Goal: Information Seeking & Learning: Learn about a topic

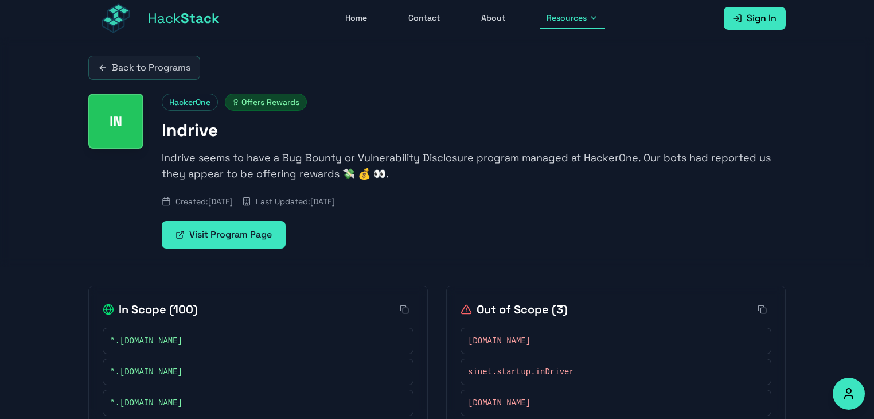
click at [571, 21] on span "Resources" at bounding box center [567, 17] width 40 height 11
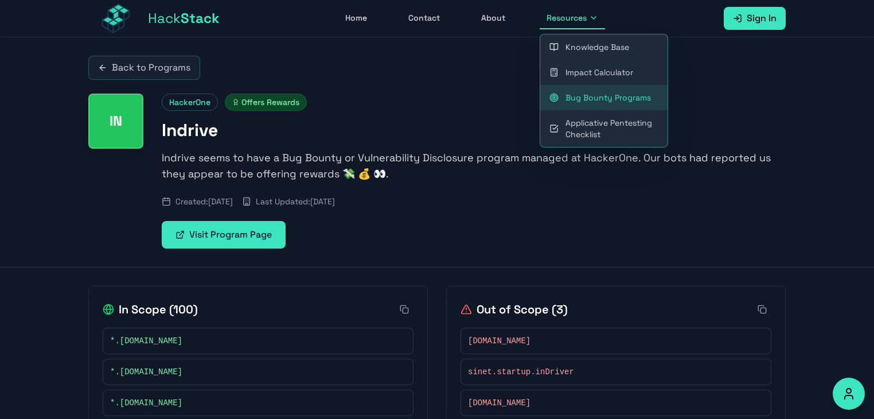
click at [587, 90] on link "Bug Bounty Programs" at bounding box center [603, 97] width 127 height 25
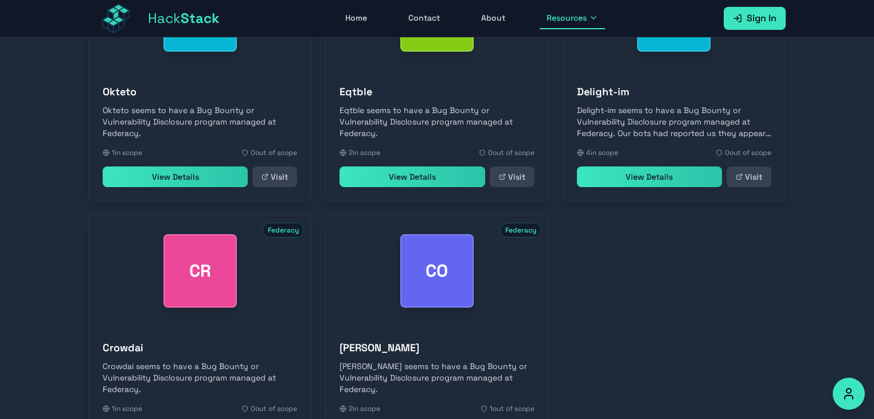
scroll to position [414, 0]
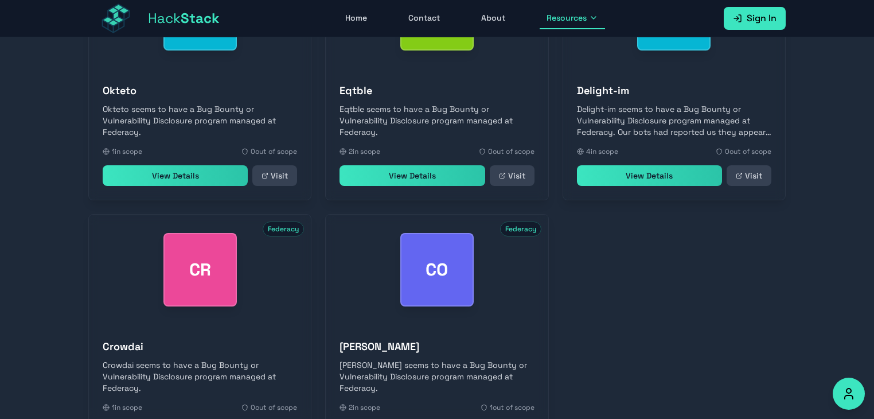
click at [204, 182] on link "View Details" at bounding box center [175, 175] width 145 height 21
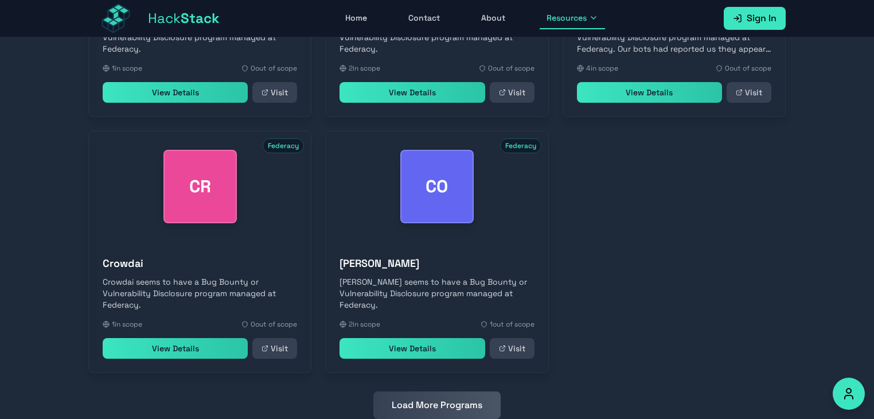
scroll to position [533, 0]
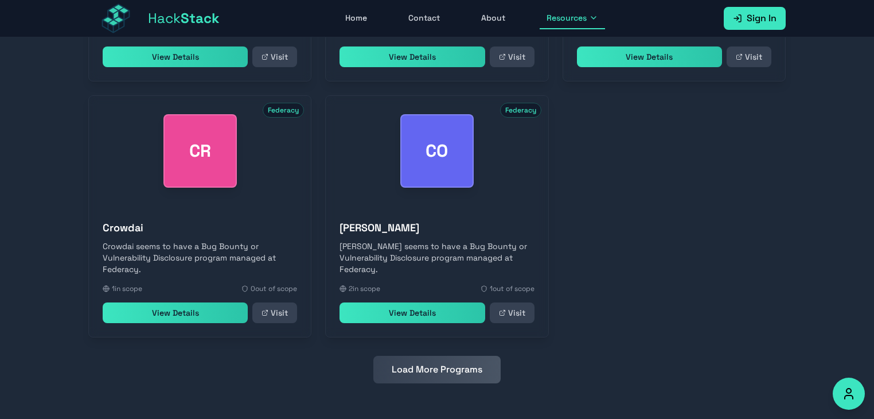
click at [458, 372] on button "Load More Programs" at bounding box center [436, 370] width 127 height 28
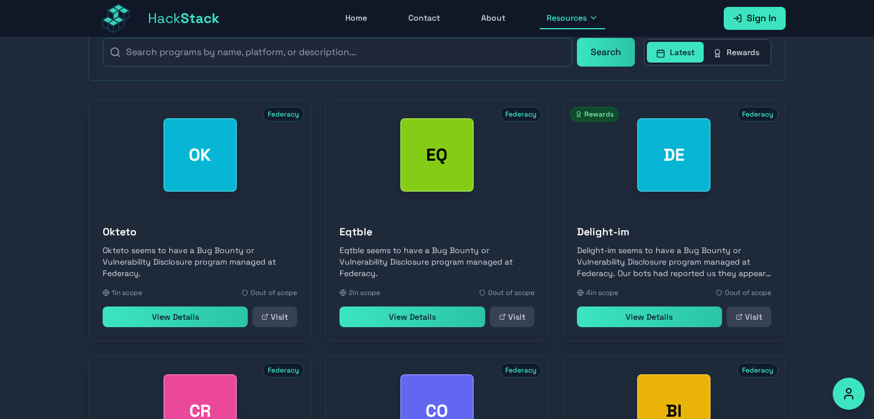
scroll to position [282, 0]
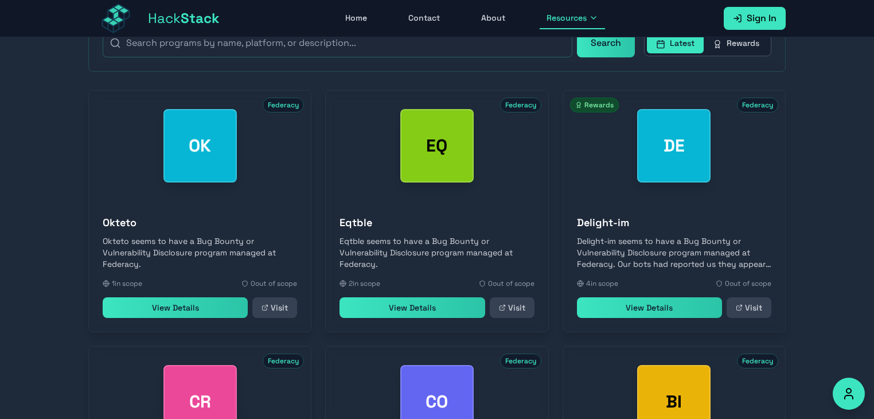
click at [622, 312] on link "View Details" at bounding box center [649, 307] width 145 height 21
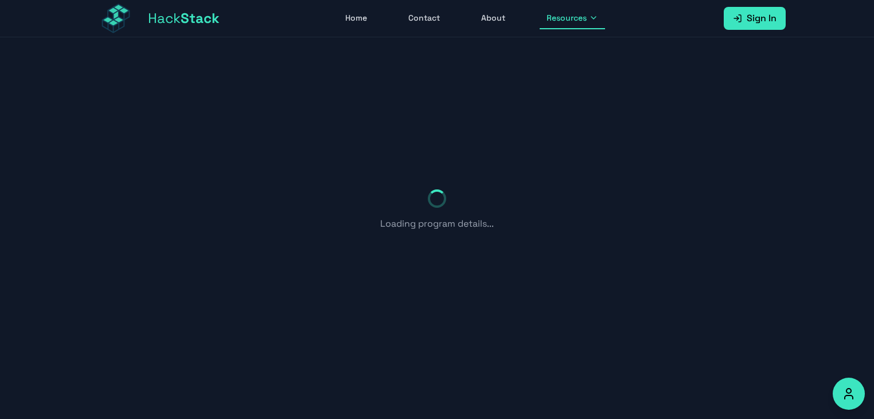
scroll to position [59, 0]
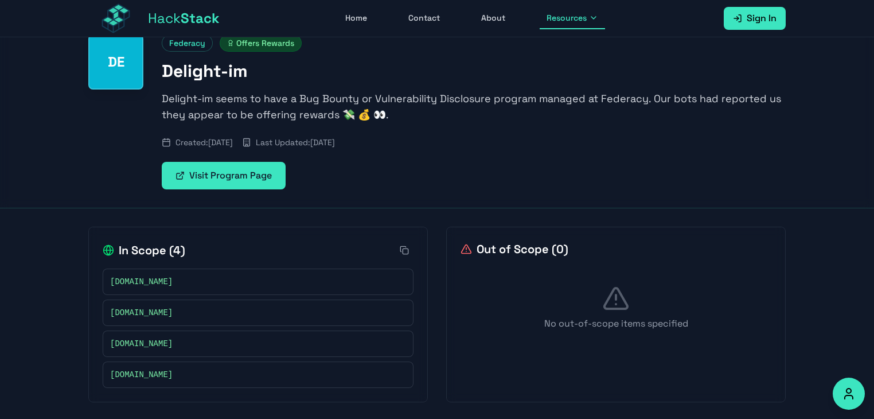
click at [268, 173] on link "Visit Program Page" at bounding box center [224, 176] width 124 height 28
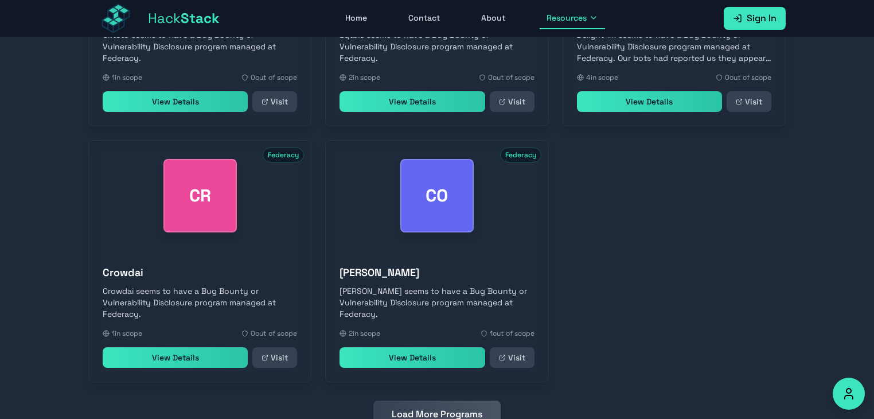
scroll to position [533, 0]
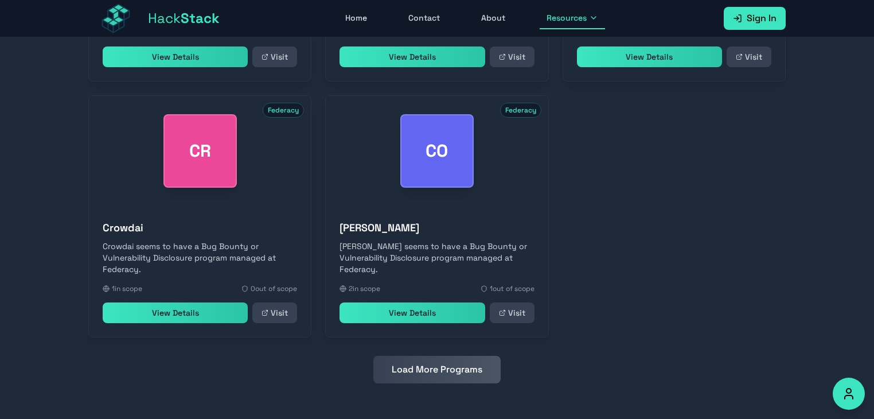
click at [395, 380] on button "Load More Programs" at bounding box center [436, 370] width 127 height 28
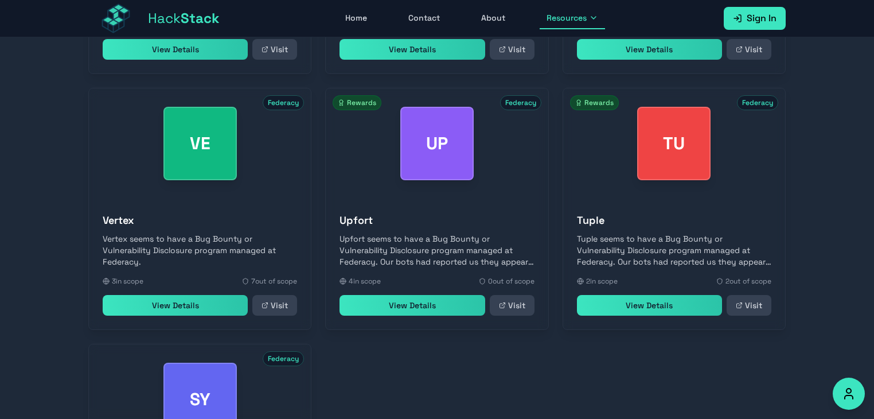
scroll to position [796, 0]
click at [382, 306] on link "View Details" at bounding box center [412, 305] width 145 height 21
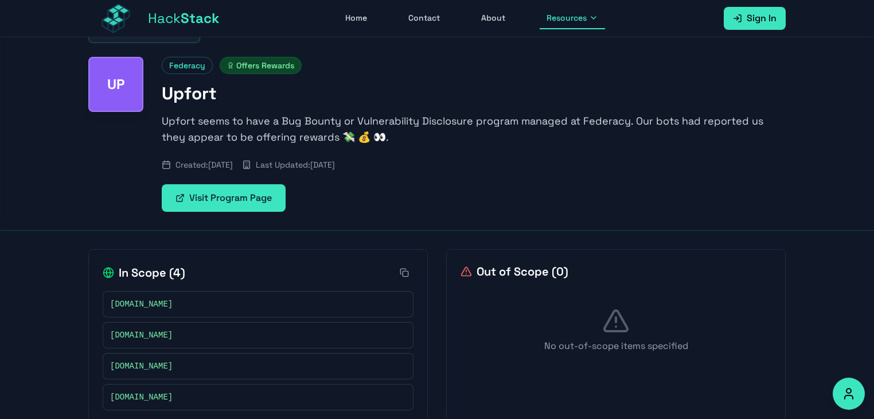
scroll to position [59, 0]
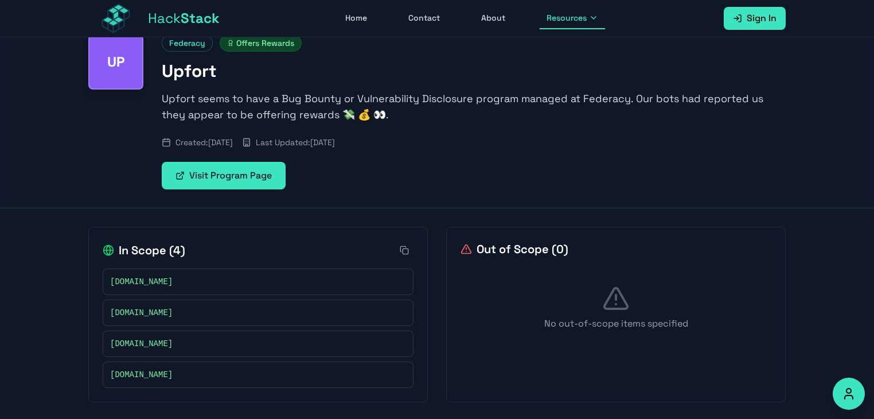
click at [252, 169] on link "Visit Program Page" at bounding box center [224, 176] width 124 height 28
